Goal: Information Seeking & Learning: Learn about a topic

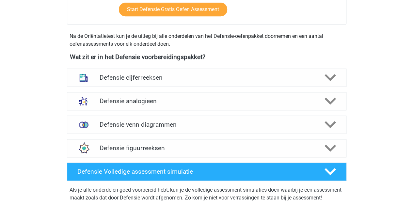
scroll to position [271, 0]
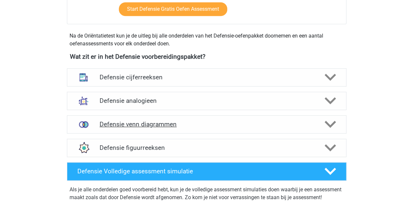
click at [153, 118] on div "Defensie venn diagrammen" at bounding box center [207, 124] width 280 height 18
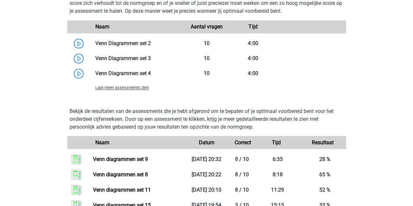
scroll to position [527, 0]
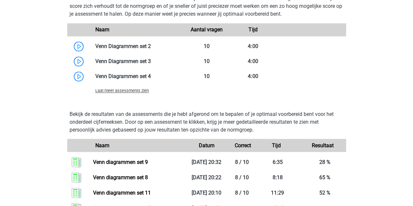
click at [128, 95] on div "Laat meer assessments zien" at bounding box center [206, 90] width 279 height 13
click at [124, 93] on div "Laat meer assessments zien" at bounding box center [136, 91] width 93 height 8
click at [123, 90] on span "Laat meer assessments zien" at bounding box center [122, 90] width 54 height 5
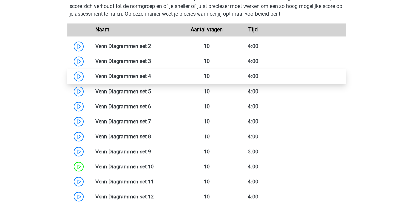
click at [151, 79] on link at bounding box center [151, 76] width 0 height 6
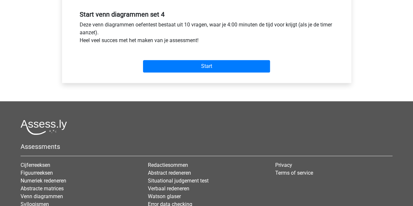
scroll to position [254, 0]
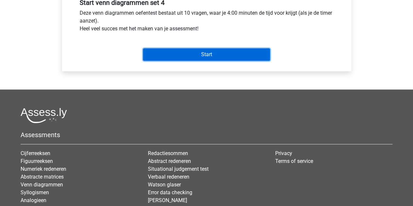
click at [190, 53] on input "Start" at bounding box center [206, 54] width 127 height 12
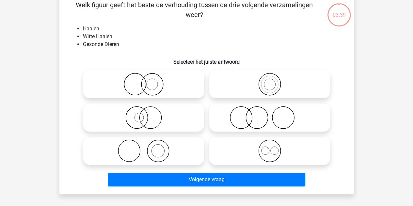
scroll to position [35, 0]
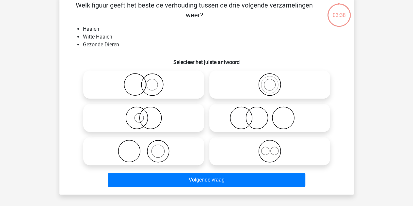
click at [157, 108] on icon at bounding box center [144, 117] width 116 height 23
click at [148, 110] on input "radio" at bounding box center [146, 112] width 4 height 4
radio input "true"
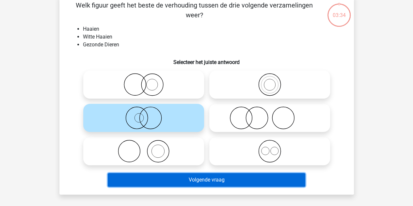
click at [192, 179] on button "Volgende vraag" at bounding box center [207, 180] width 198 height 14
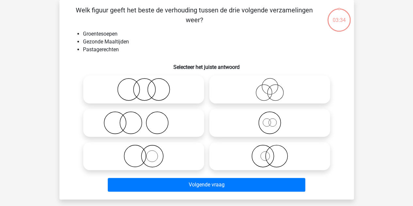
scroll to position [14, 0]
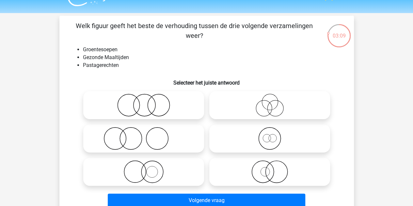
click at [174, 104] on icon at bounding box center [144, 105] width 116 height 23
click at [148, 102] on input "radio" at bounding box center [146, 100] width 4 height 4
radio input "true"
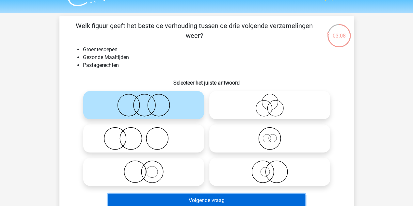
click at [164, 199] on button "Volgende vraag" at bounding box center [207, 201] width 198 height 14
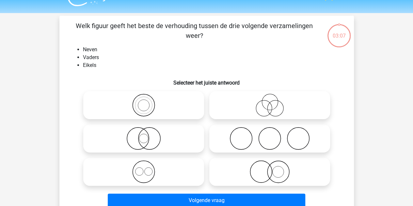
scroll to position [30, 0]
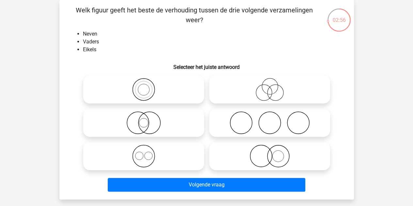
click at [262, 80] on icon at bounding box center [270, 89] width 116 height 23
click at [270, 82] on input "radio" at bounding box center [272, 84] width 4 height 4
radio input "true"
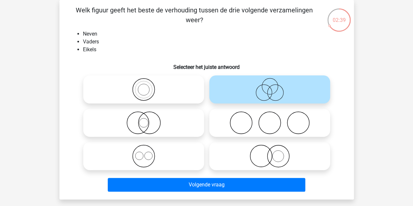
click at [233, 121] on icon at bounding box center [270, 122] width 116 height 23
click at [270, 120] on input "radio" at bounding box center [272, 117] width 4 height 4
radio input "true"
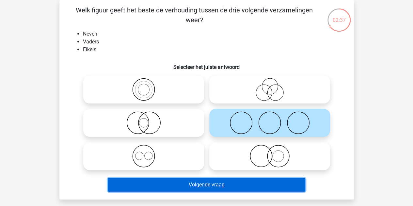
click at [199, 185] on button "Volgende vraag" at bounding box center [207, 185] width 198 height 14
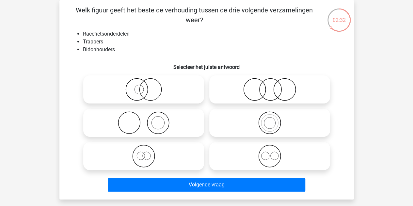
click at [246, 151] on icon at bounding box center [270, 156] width 116 height 23
click at [270, 151] on input "radio" at bounding box center [272, 151] width 4 height 4
radio input "true"
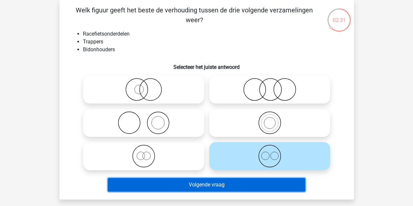
click at [203, 184] on button "Volgende vraag" at bounding box center [207, 185] width 198 height 14
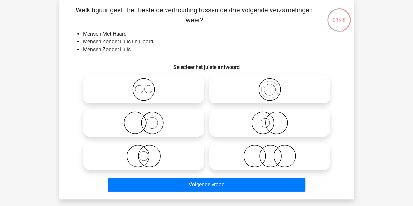
click at [249, 153] on icon at bounding box center [270, 156] width 116 height 23
click at [270, 153] on input "radio" at bounding box center [272, 151] width 4 height 4
radio input "true"
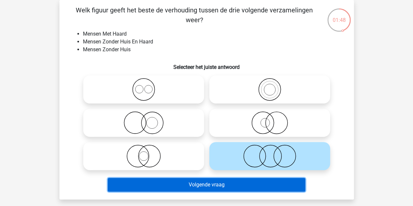
click at [204, 180] on button "Volgende vraag" at bounding box center [207, 185] width 198 height 14
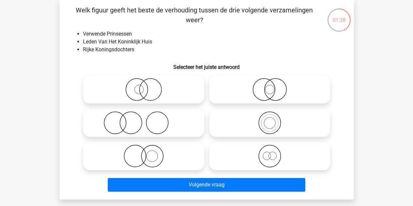
click at [252, 149] on icon at bounding box center [270, 156] width 116 height 23
click at [270, 149] on input "radio" at bounding box center [272, 151] width 4 height 4
radio input "true"
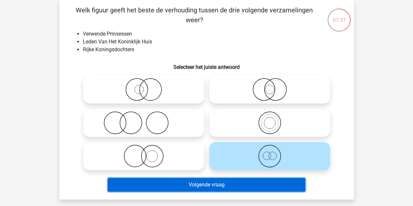
click at [212, 179] on button "Volgende vraag" at bounding box center [207, 185] width 198 height 14
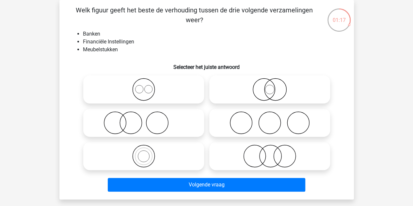
click at [251, 163] on icon at bounding box center [270, 156] width 116 height 23
click at [270, 153] on input "radio" at bounding box center [272, 151] width 4 height 4
radio input "true"
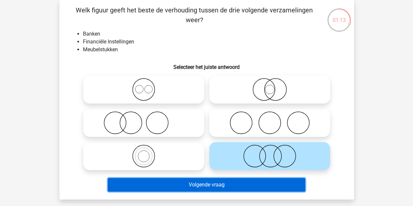
click at [221, 186] on button "Volgende vraag" at bounding box center [207, 185] width 198 height 14
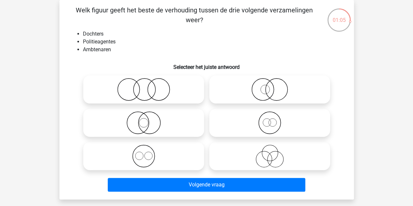
click at [144, 91] on icon at bounding box center [144, 89] width 116 height 23
click at [144, 86] on input "radio" at bounding box center [146, 84] width 4 height 4
radio input "true"
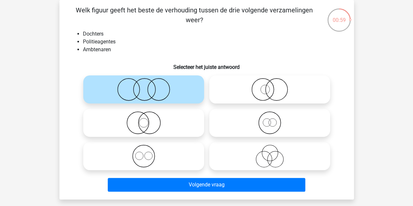
click at [232, 150] on icon at bounding box center [270, 156] width 116 height 23
click at [270, 150] on input "radio" at bounding box center [272, 151] width 4 height 4
radio input "true"
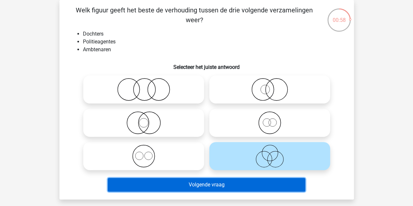
click at [216, 191] on button "Volgende vraag" at bounding box center [207, 185] width 198 height 14
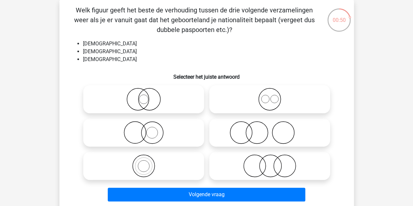
click at [245, 102] on icon at bounding box center [270, 99] width 116 height 23
click at [270, 96] on input "radio" at bounding box center [272, 94] width 4 height 4
radio input "true"
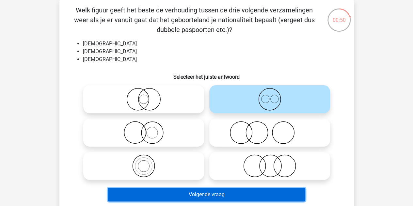
click at [205, 193] on button "Volgende vraag" at bounding box center [207, 195] width 198 height 14
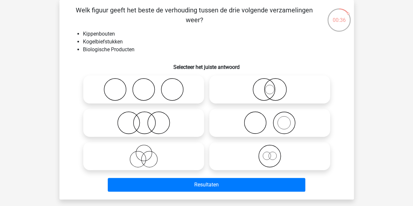
click at [166, 124] on icon at bounding box center [144, 122] width 116 height 23
click at [148, 120] on input "radio" at bounding box center [146, 117] width 4 height 4
radio input "true"
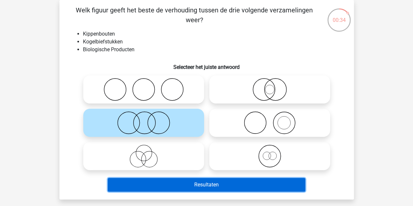
click at [168, 184] on button "Resultaten" at bounding box center [207, 185] width 198 height 14
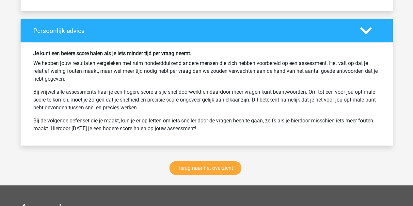
scroll to position [834, 0]
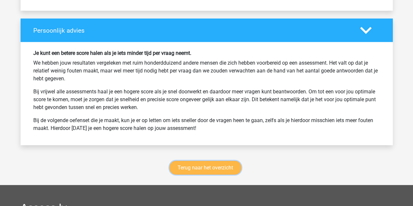
click at [210, 161] on link "Terug naar het overzicht" at bounding box center [206, 168] width 72 height 14
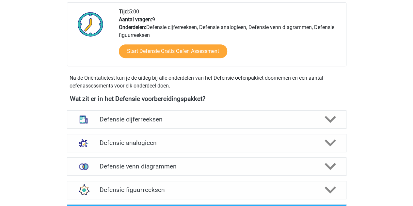
scroll to position [259, 0]
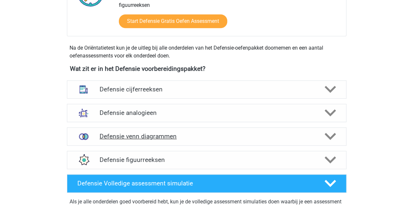
click at [150, 139] on h4 "Defensie venn diagrammen" at bounding box center [207, 137] width 214 height 8
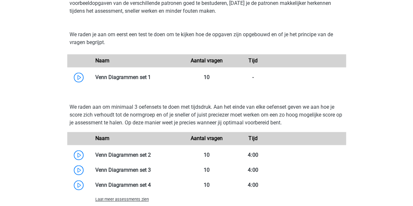
scroll to position [457, 0]
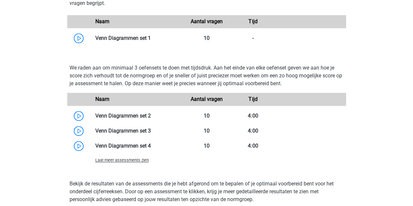
click at [134, 158] on span "Laat meer assessments zien" at bounding box center [122, 160] width 54 height 5
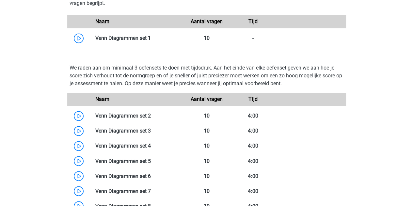
scroll to position [501, 0]
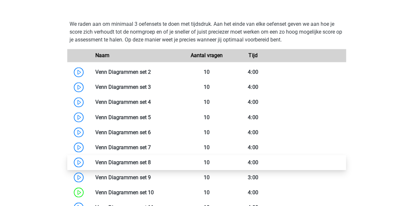
click at [151, 159] on link at bounding box center [151, 162] width 0 height 6
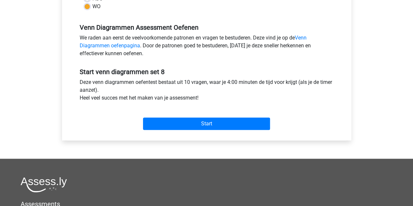
scroll to position [188, 0]
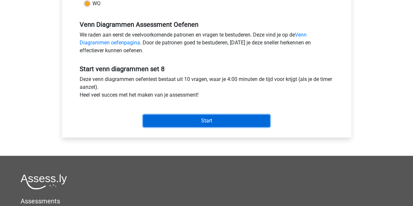
click at [183, 117] on input "Start" at bounding box center [206, 121] width 127 height 12
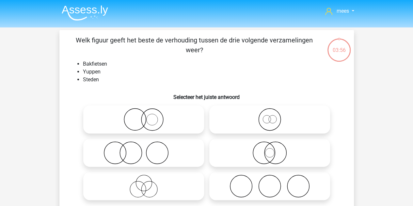
click at [255, 179] on icon at bounding box center [270, 186] width 116 height 23
click at [270, 179] on input "radio" at bounding box center [272, 181] width 4 height 4
radio input "true"
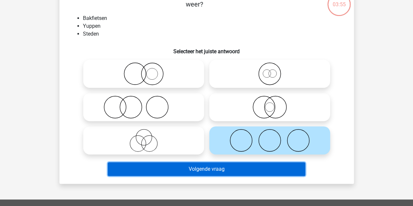
click at [225, 173] on button "Volgende vraag" at bounding box center [207, 169] width 198 height 14
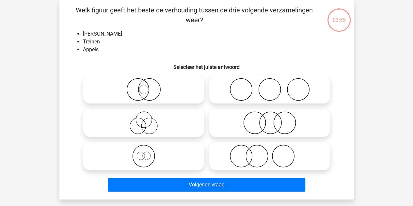
scroll to position [30, 0]
click at [263, 112] on icon at bounding box center [270, 122] width 116 height 23
click at [270, 115] on input "radio" at bounding box center [272, 117] width 4 height 4
radio input "true"
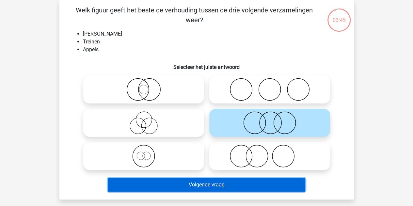
click at [206, 179] on button "Volgende vraag" at bounding box center [207, 185] width 198 height 14
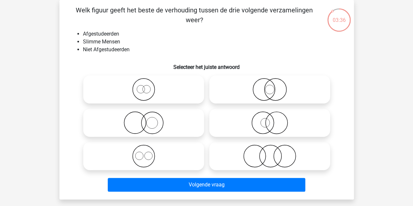
click at [253, 149] on icon at bounding box center [270, 156] width 116 height 23
click at [270, 149] on input "radio" at bounding box center [272, 151] width 4 height 4
radio input "true"
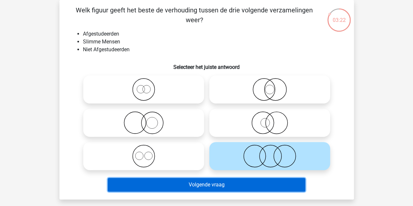
click at [202, 184] on button "Volgende vraag" at bounding box center [207, 185] width 198 height 14
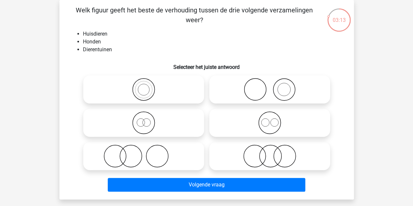
click at [145, 146] on icon at bounding box center [144, 156] width 116 height 23
click at [145, 149] on input "radio" at bounding box center [146, 151] width 4 height 4
radio input "true"
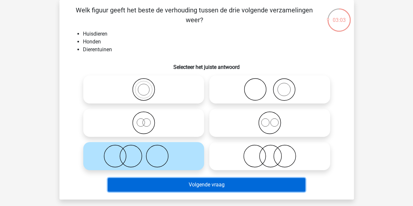
click at [169, 185] on button "Volgende vraag" at bounding box center [207, 185] width 198 height 14
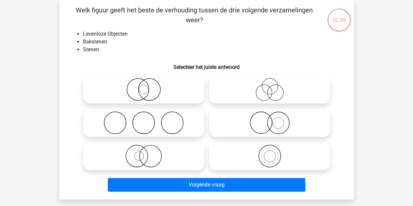
click at [270, 149] on input "radio" at bounding box center [272, 151] width 4 height 4
radio input "true"
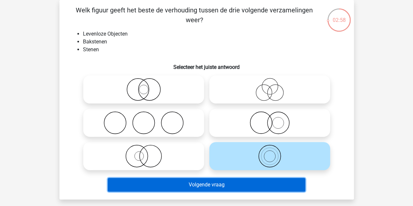
click at [197, 185] on button "Volgende vraag" at bounding box center [207, 185] width 198 height 14
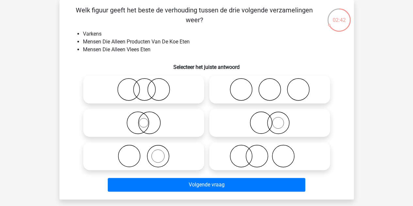
click at [236, 150] on icon at bounding box center [270, 156] width 116 height 23
click at [270, 150] on input "radio" at bounding box center [272, 151] width 4 height 4
radio input "true"
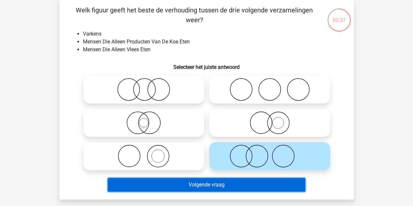
click at [194, 185] on button "Volgende vraag" at bounding box center [207, 185] width 198 height 14
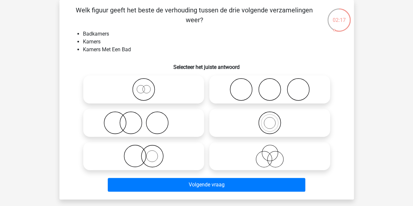
click at [152, 94] on icon at bounding box center [144, 89] width 116 height 23
click at [148, 86] on input "radio" at bounding box center [146, 84] width 4 height 4
radio input "true"
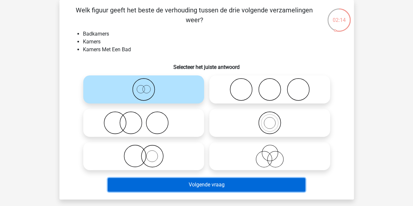
click at [172, 184] on button "Volgende vraag" at bounding box center [207, 185] width 198 height 14
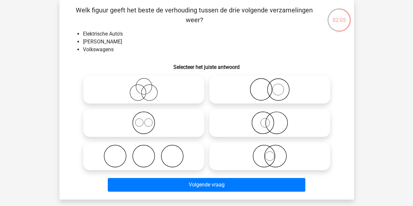
click at [239, 114] on icon at bounding box center [270, 122] width 116 height 23
click at [270, 115] on input "radio" at bounding box center [272, 117] width 4 height 4
radio input "true"
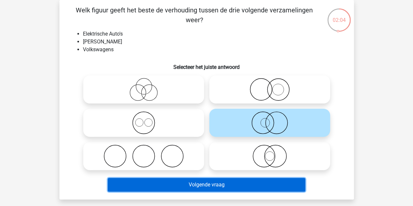
click at [208, 186] on button "Volgende vraag" at bounding box center [207, 185] width 198 height 14
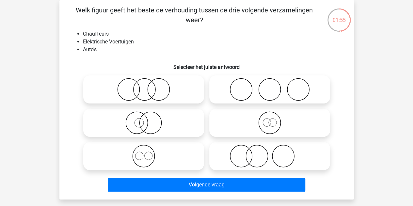
click at [248, 146] on icon at bounding box center [270, 156] width 116 height 23
click at [270, 149] on input "radio" at bounding box center [272, 151] width 4 height 4
radio input "true"
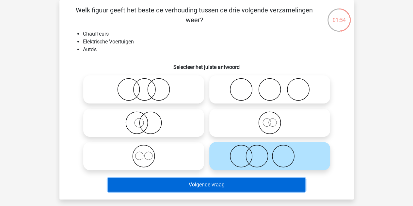
click at [188, 181] on button "Volgende vraag" at bounding box center [207, 185] width 198 height 14
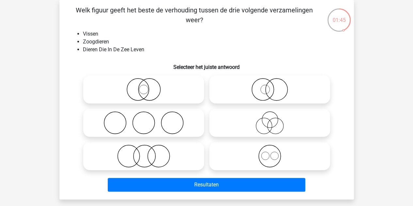
click at [249, 144] on label at bounding box center [269, 156] width 121 height 28
click at [270, 149] on input "radio" at bounding box center [272, 151] width 4 height 4
radio input "true"
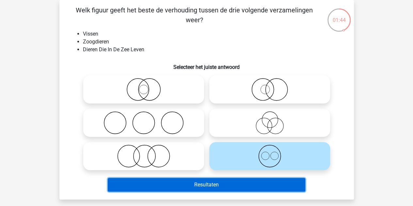
click at [200, 181] on button "Resultaten" at bounding box center [207, 185] width 198 height 14
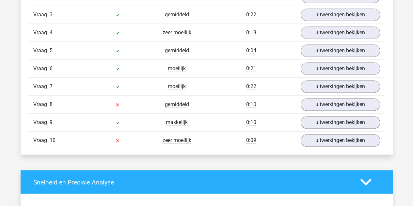
scroll to position [463, 0]
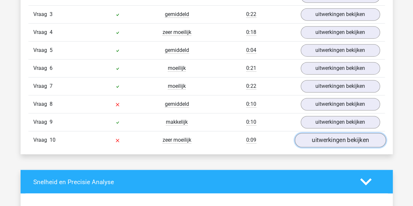
click at [348, 142] on link "uitwerkingen bekijken" at bounding box center [340, 140] width 91 height 14
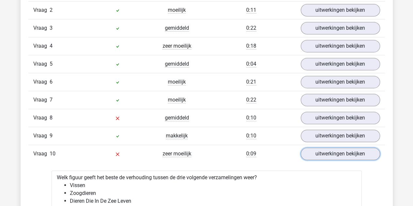
scroll to position [449, 0]
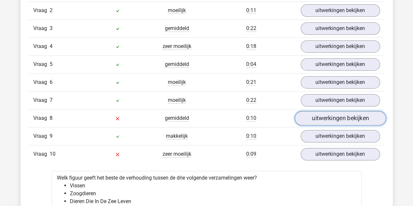
click at [310, 112] on link "uitwerkingen bekijken" at bounding box center [340, 118] width 91 height 14
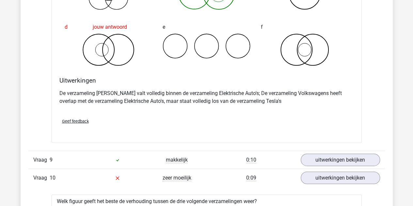
scroll to position [677, 0]
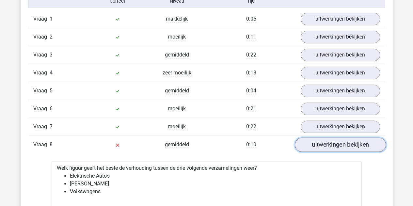
click at [330, 138] on link "uitwerkingen bekijken" at bounding box center [340, 145] width 91 height 14
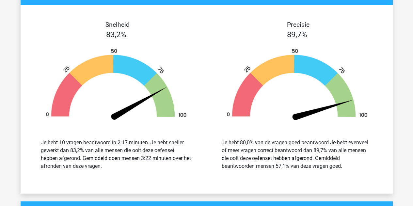
scroll to position [901, 0]
